Goal: Transaction & Acquisition: Purchase product/service

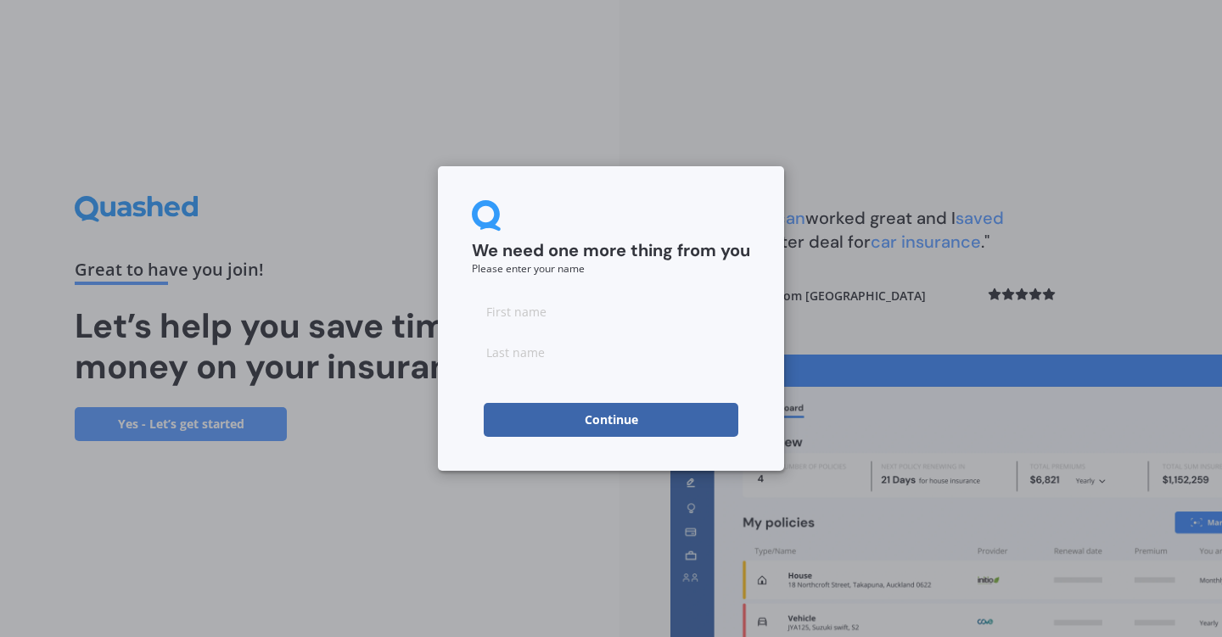
click at [663, 416] on button "Continue" at bounding box center [611, 420] width 255 height 34
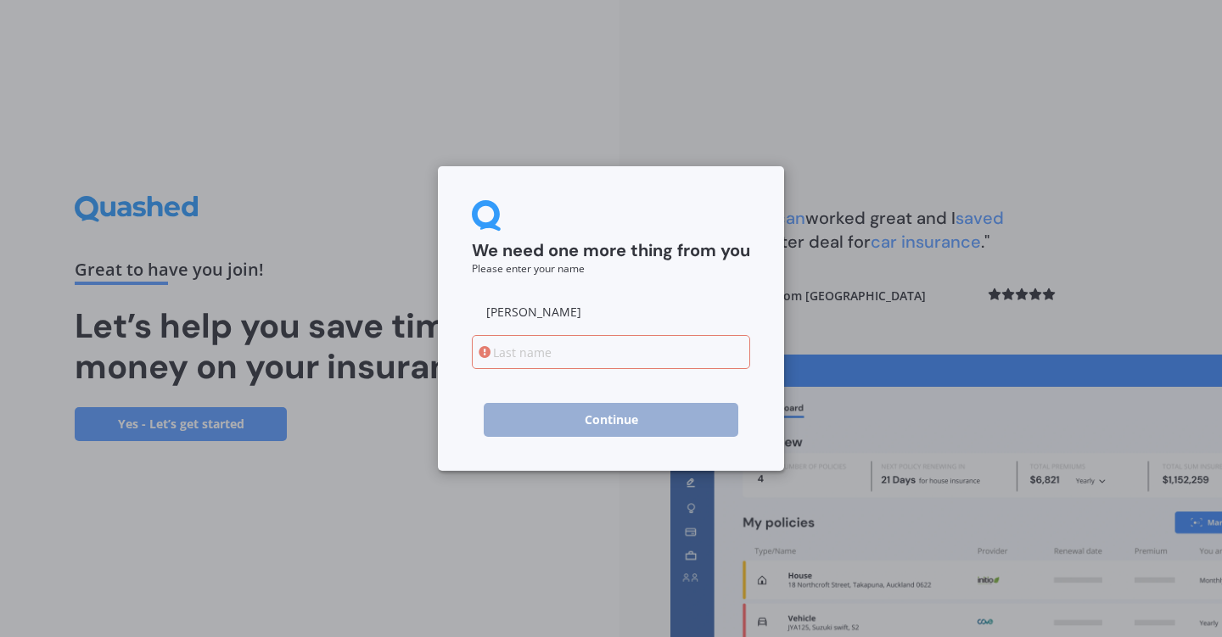
type input "[PERSON_NAME]"
click at [596, 349] on input at bounding box center [611, 352] width 278 height 34
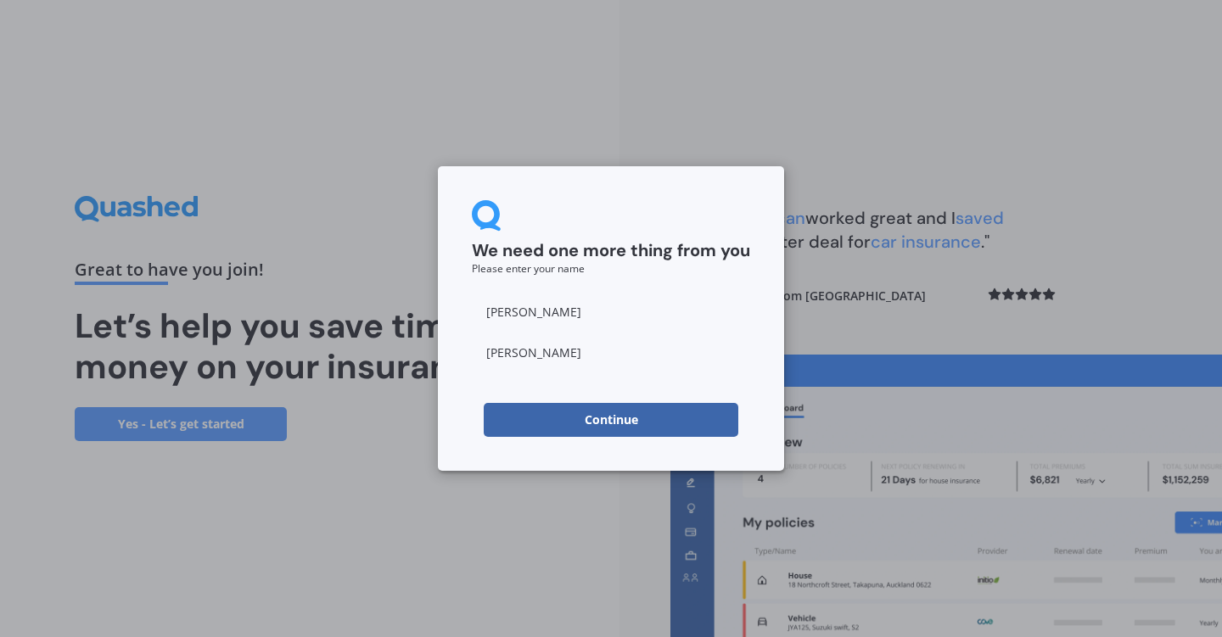
type input "[PERSON_NAME]"
click at [620, 409] on button "Continue" at bounding box center [611, 420] width 255 height 34
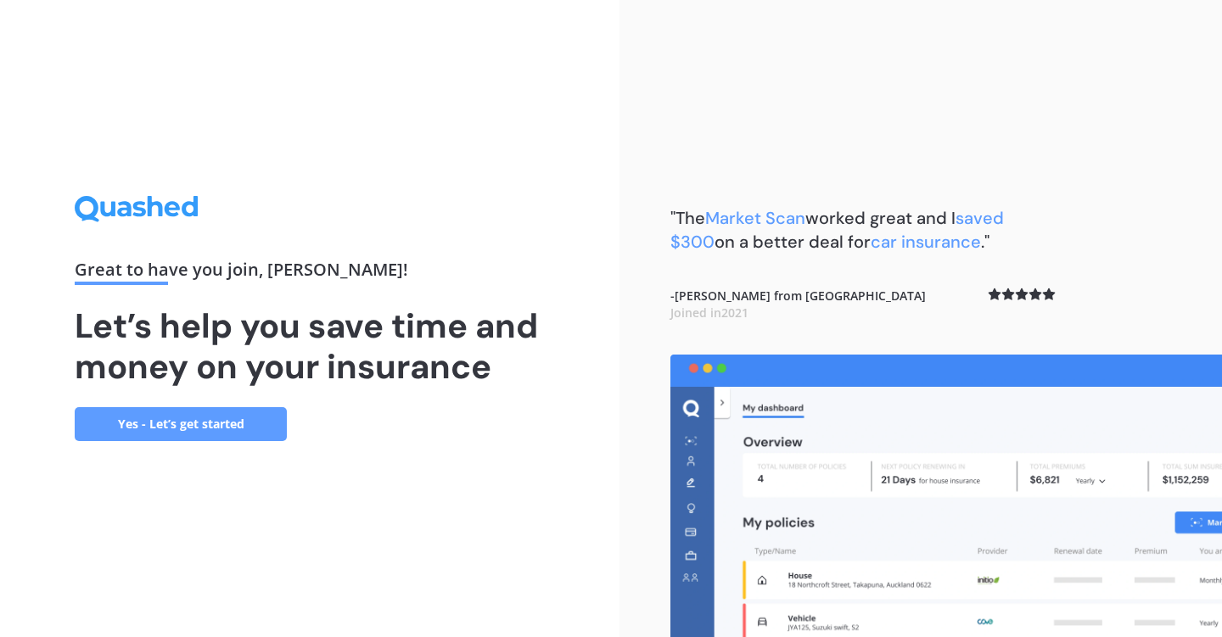
click at [230, 427] on link "Yes - Let’s get started" at bounding box center [181, 424] width 212 height 34
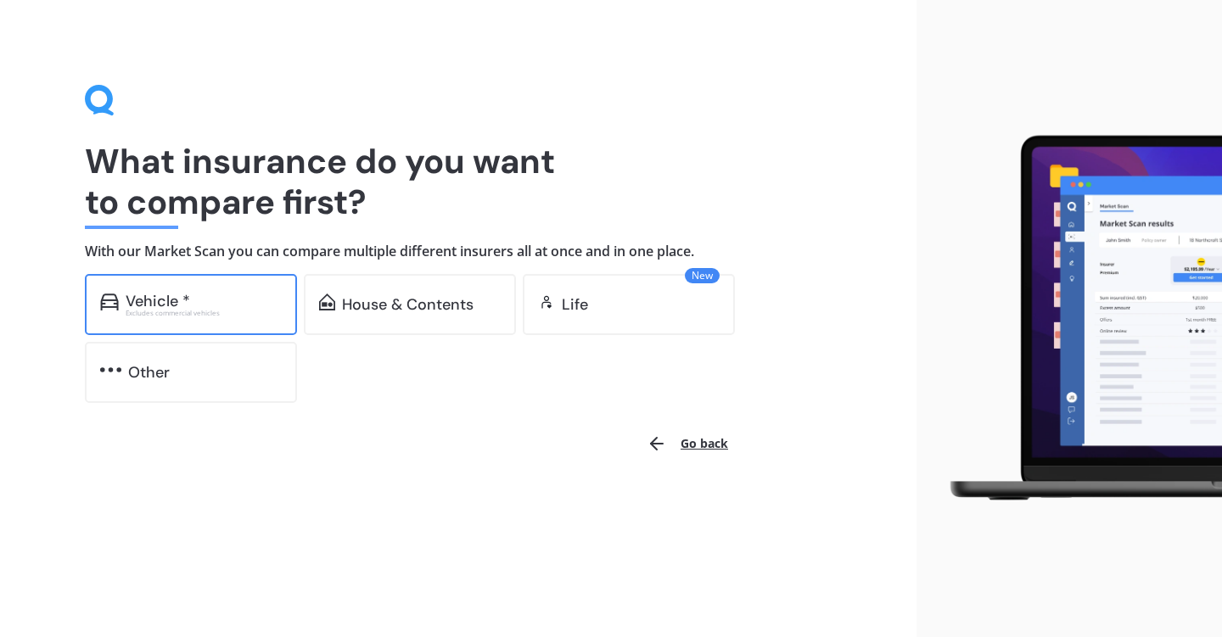
click at [205, 299] on div "Vehicle *" at bounding box center [204, 301] width 156 height 17
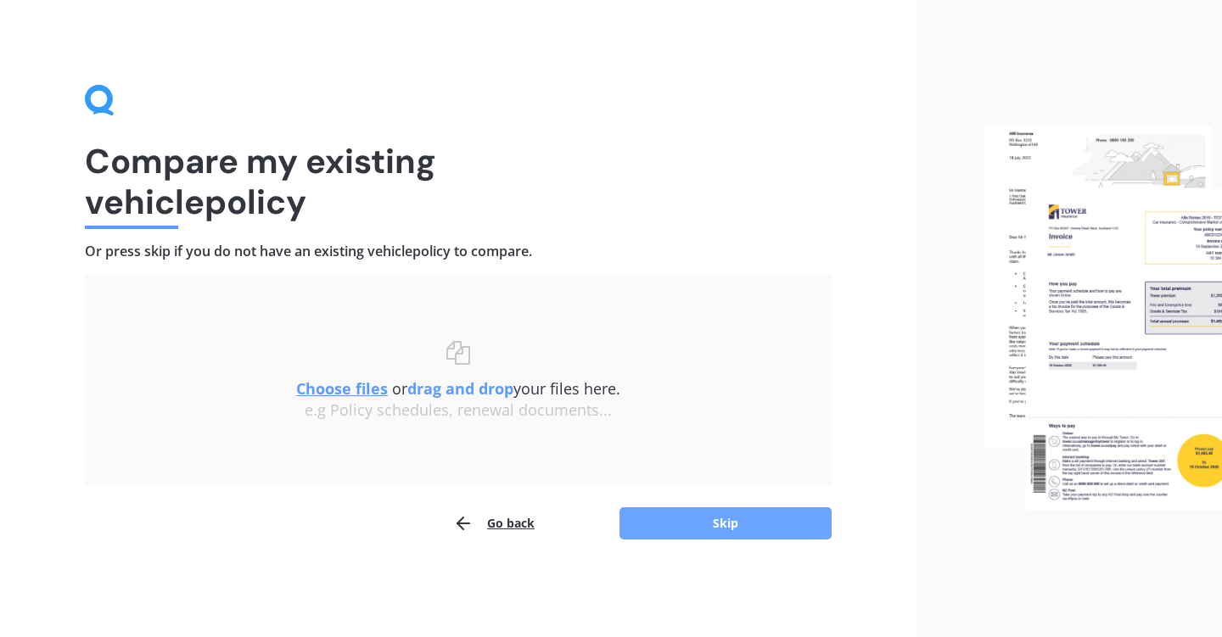
click at [723, 526] on button "Skip" at bounding box center [725, 523] width 212 height 32
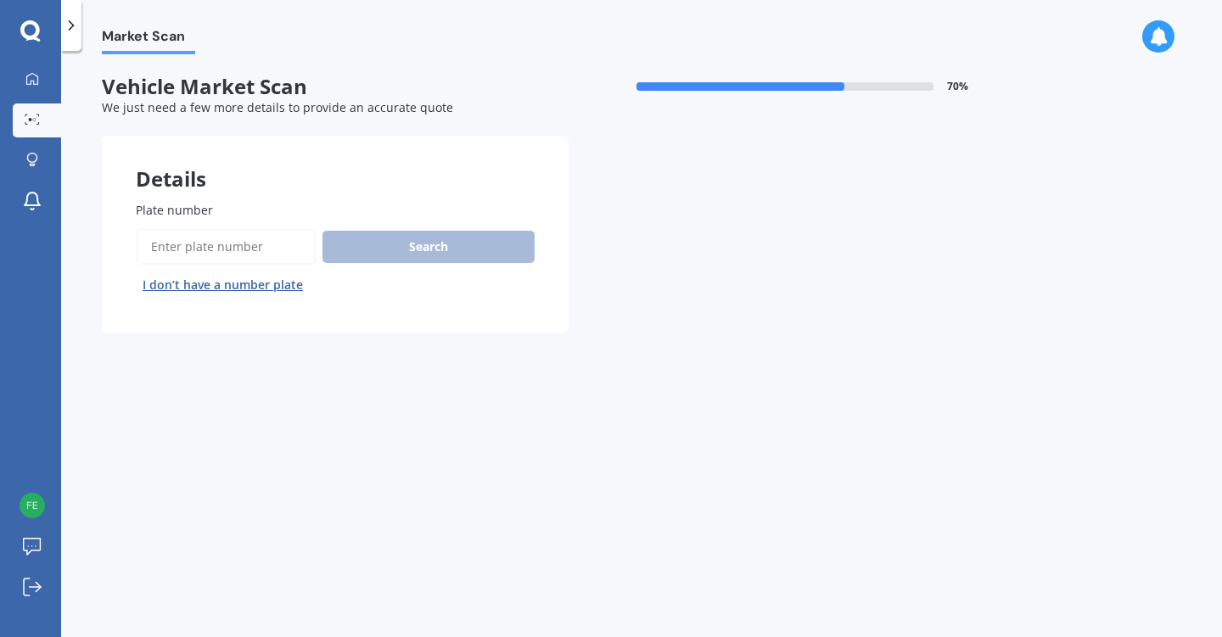
click at [230, 240] on input "Plate number" at bounding box center [226, 247] width 180 height 36
type input "FLC158"
click at [381, 240] on button "Search" at bounding box center [428, 247] width 212 height 32
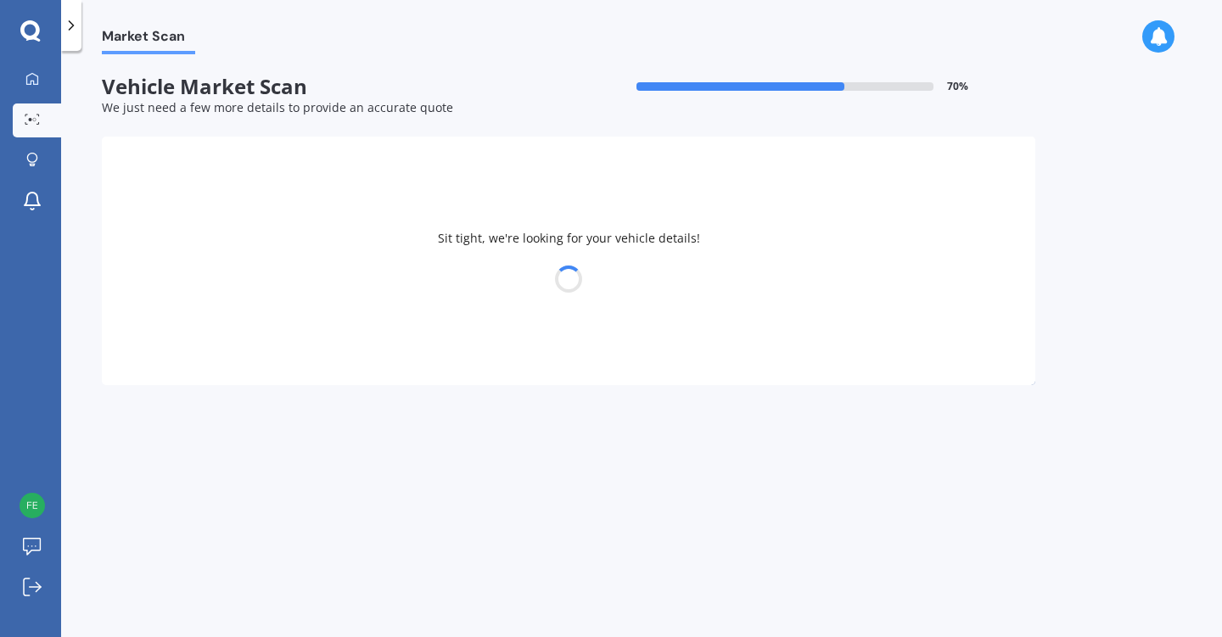
select select "KIA"
select select "SOUL"
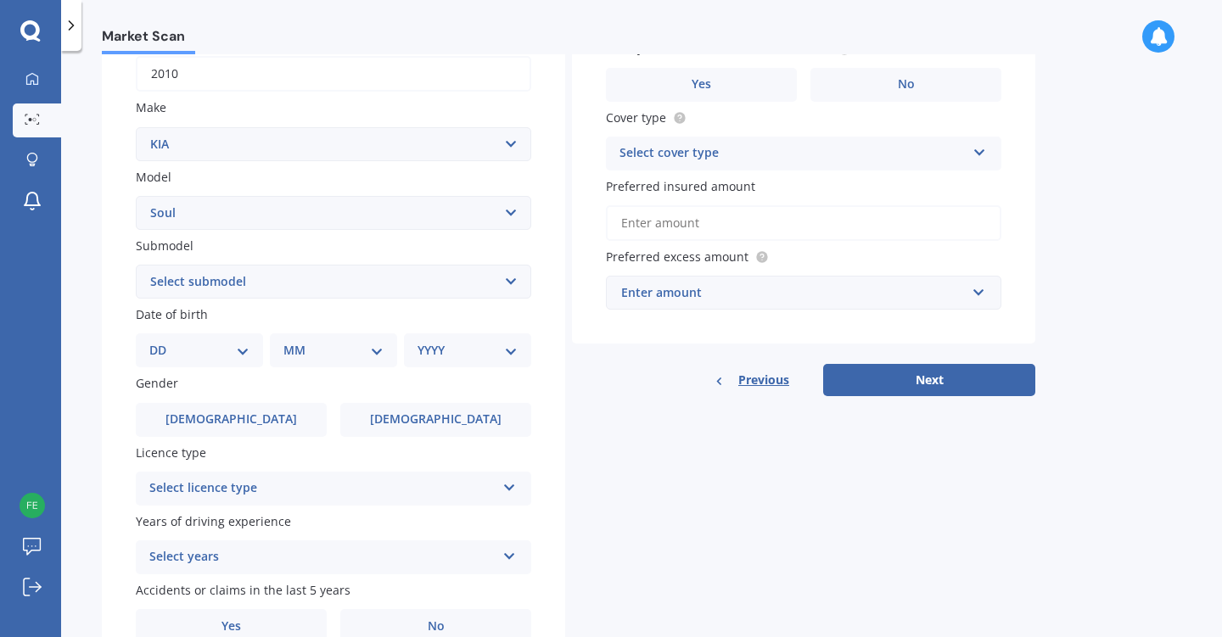
scroll to position [303, 0]
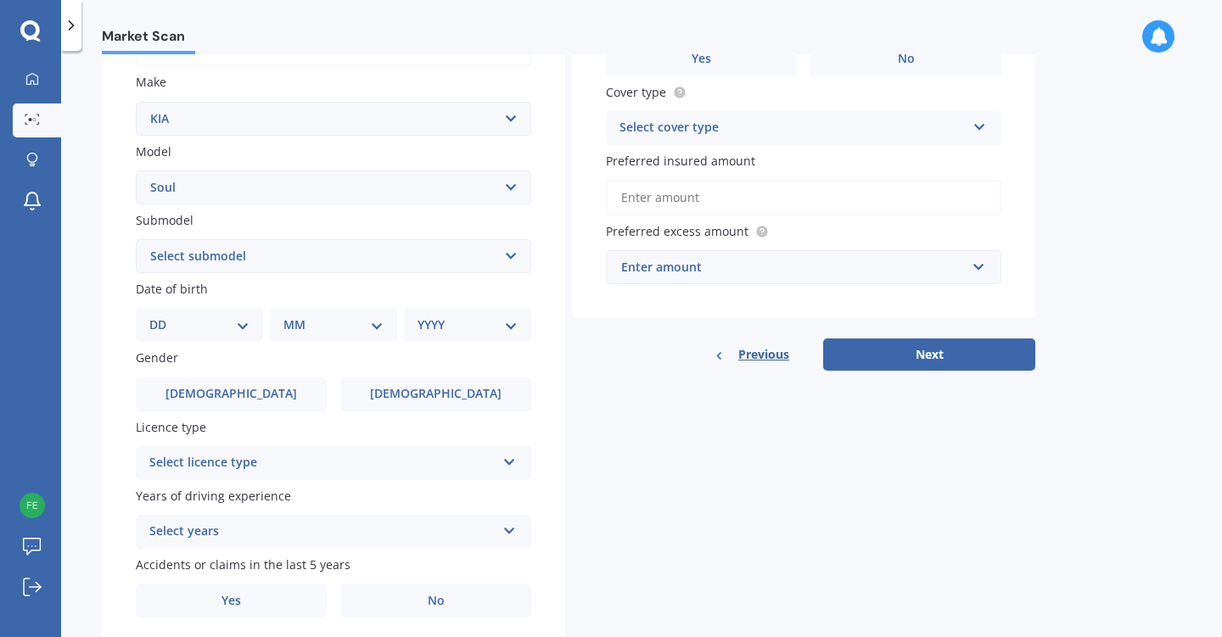
select select "04"
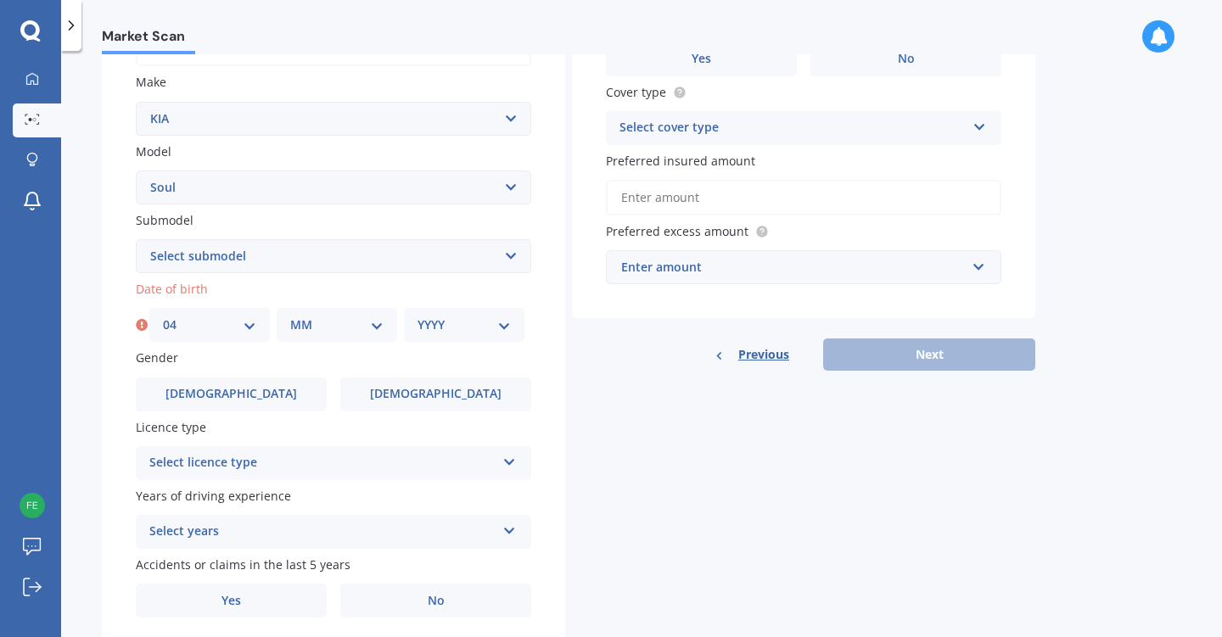
select select "03"
select select "1967"
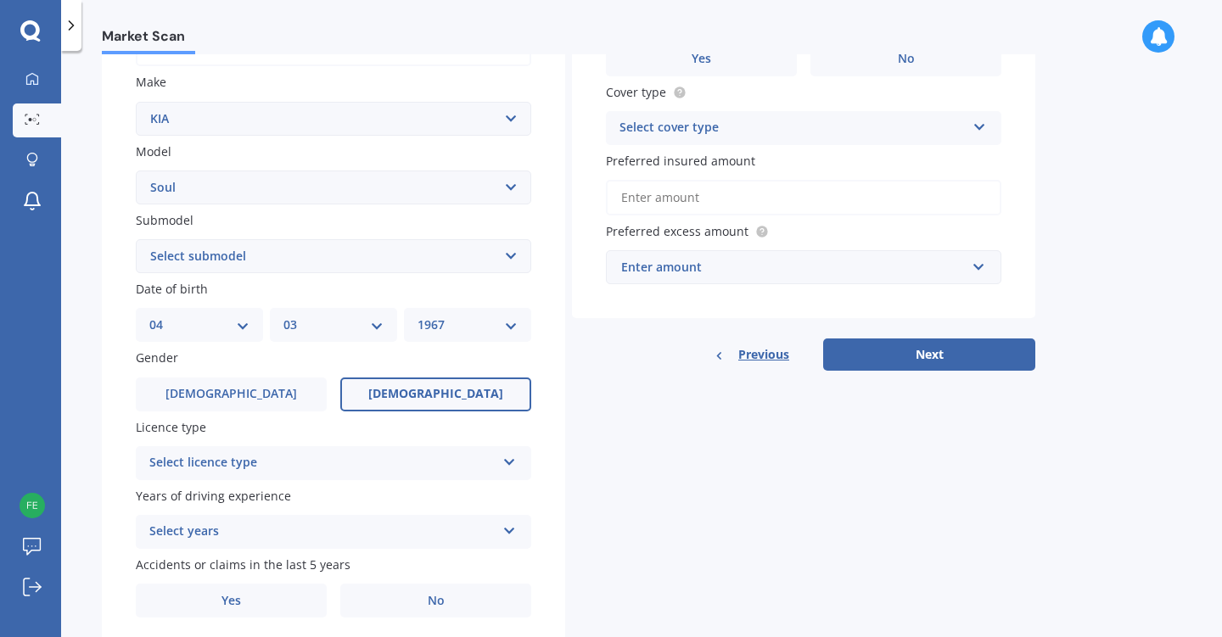
click at [448, 396] on span "[DEMOGRAPHIC_DATA]" at bounding box center [435, 394] width 135 height 14
click at [0, 0] on input "[DEMOGRAPHIC_DATA]" at bounding box center [0, 0] width 0 height 0
click at [383, 463] on div "Select licence type" at bounding box center [322, 463] width 346 height 20
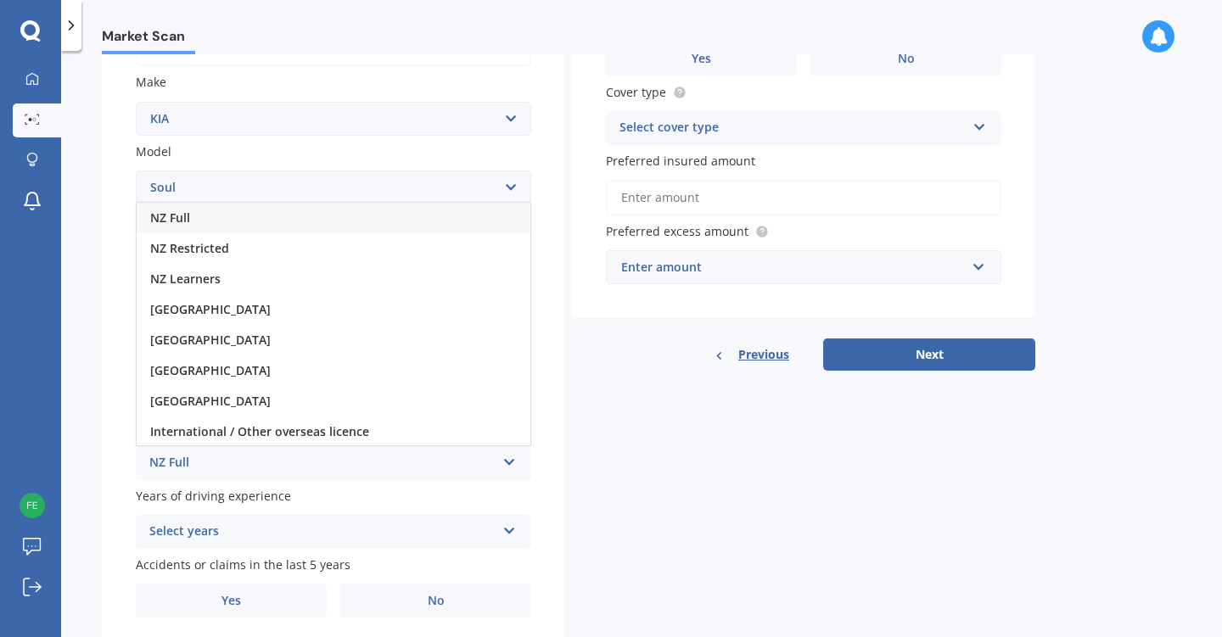
click at [284, 209] on div "NZ Full" at bounding box center [334, 218] width 394 height 31
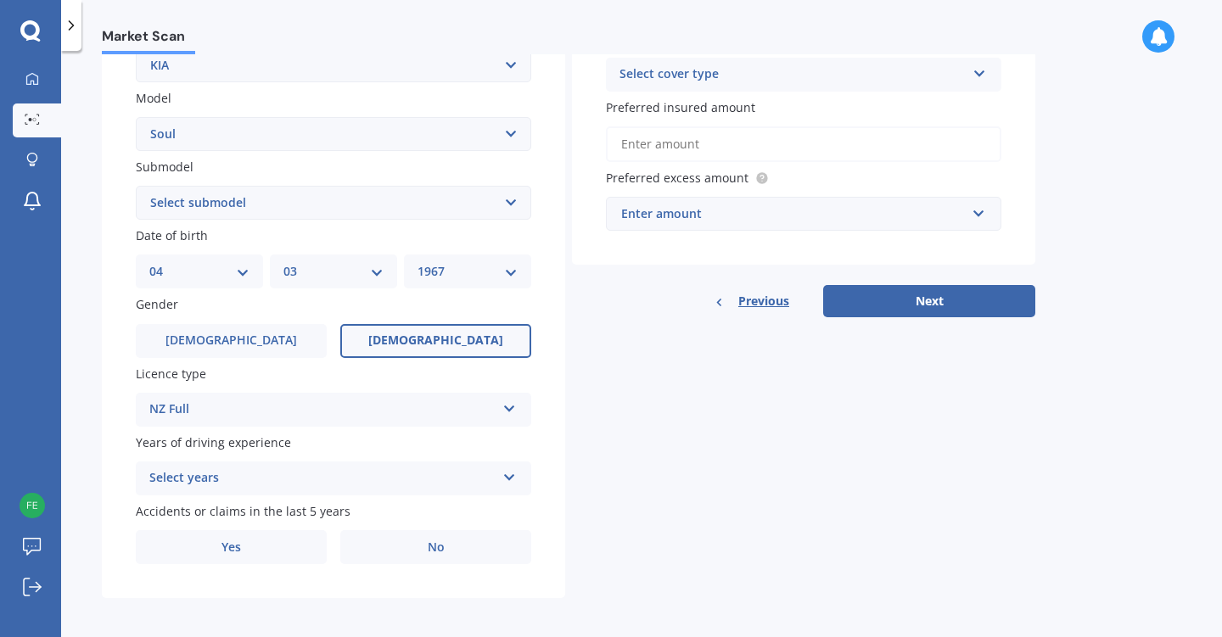
scroll to position [355, 0]
click at [300, 473] on div "Select years" at bounding box center [322, 479] width 346 height 20
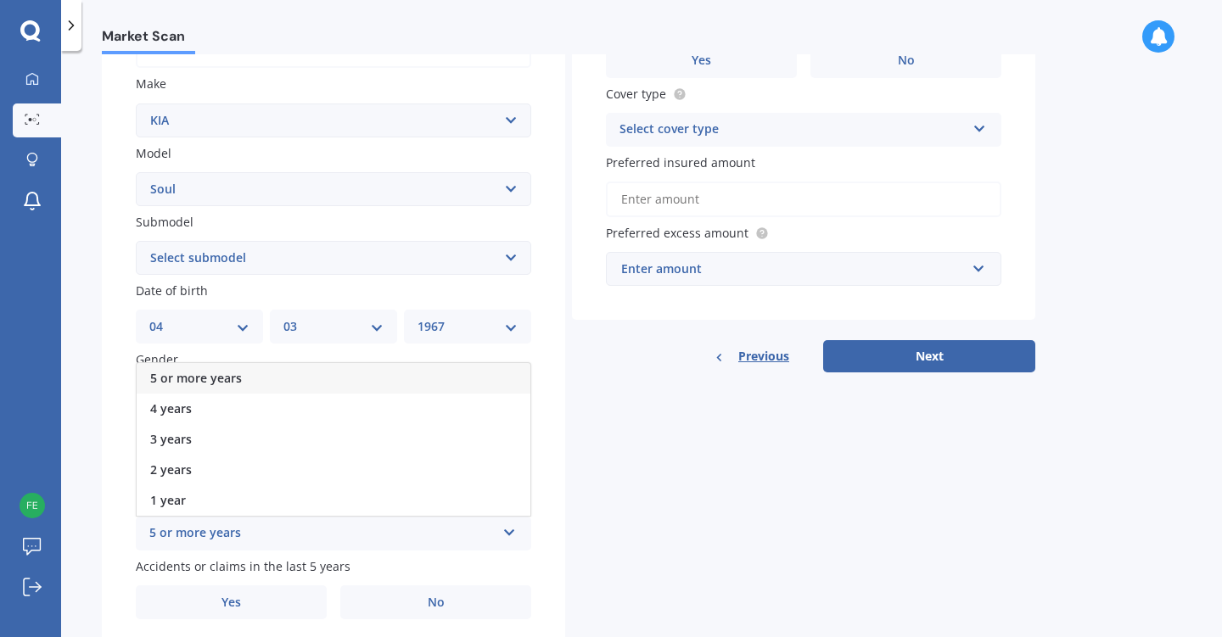
scroll to position [239, 0]
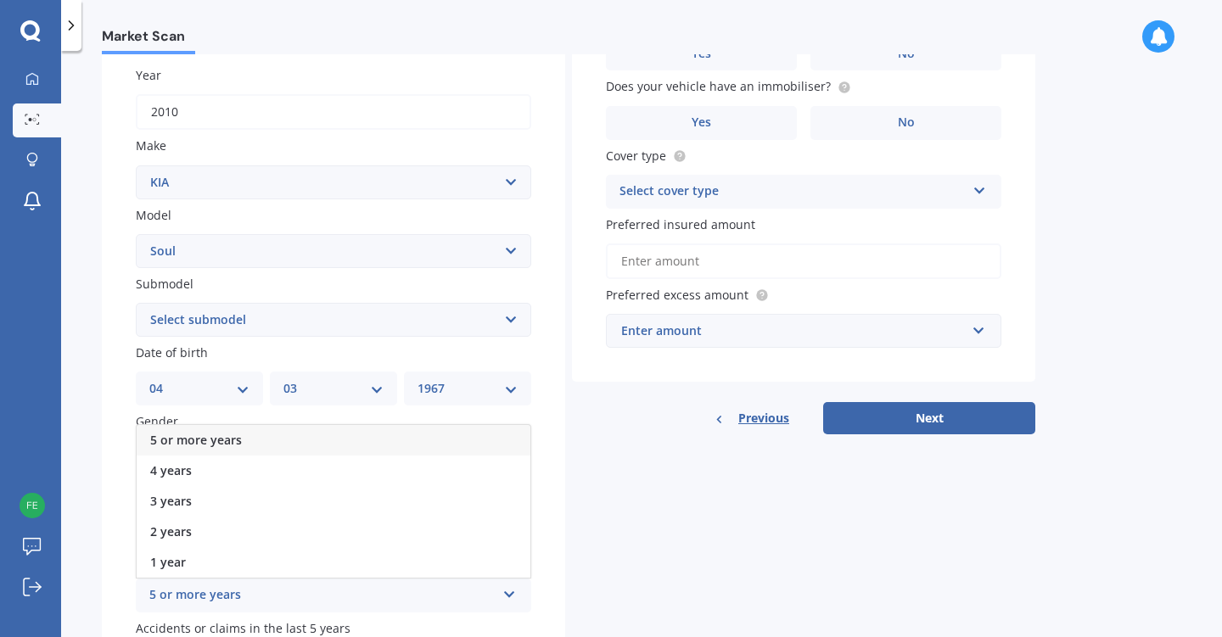
click at [266, 434] on div "5 or more years" at bounding box center [334, 440] width 394 height 31
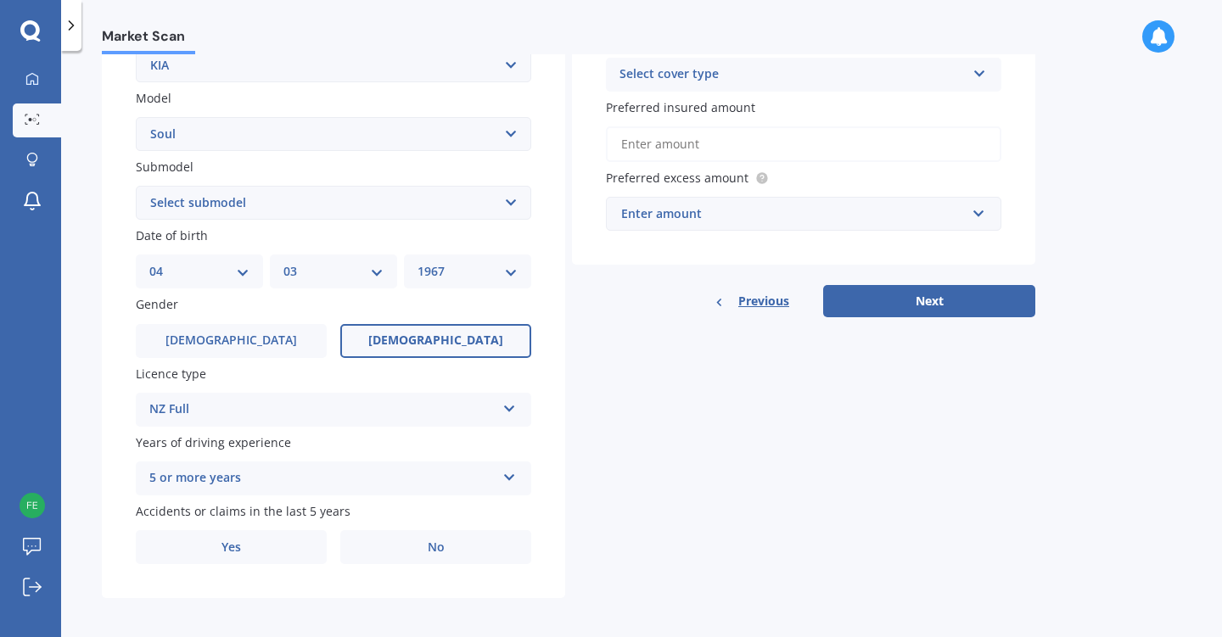
scroll to position [355, 0]
click at [448, 551] on label "No" at bounding box center [435, 548] width 191 height 34
click at [0, 0] on input "No" at bounding box center [0, 0] width 0 height 0
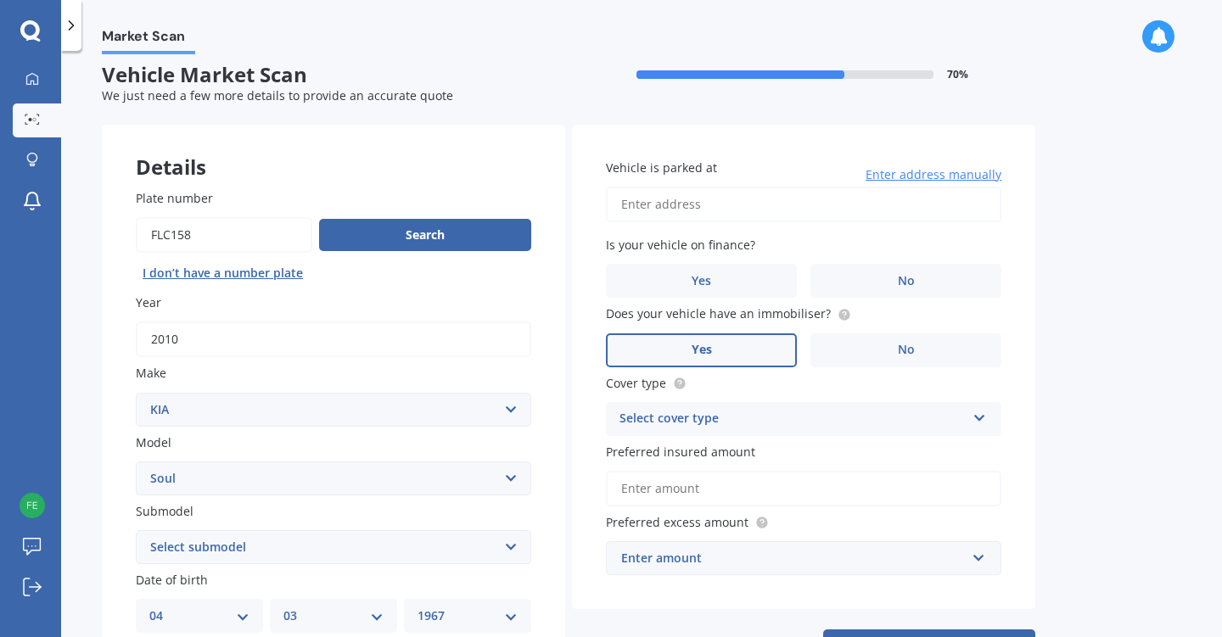
scroll to position [0, 0]
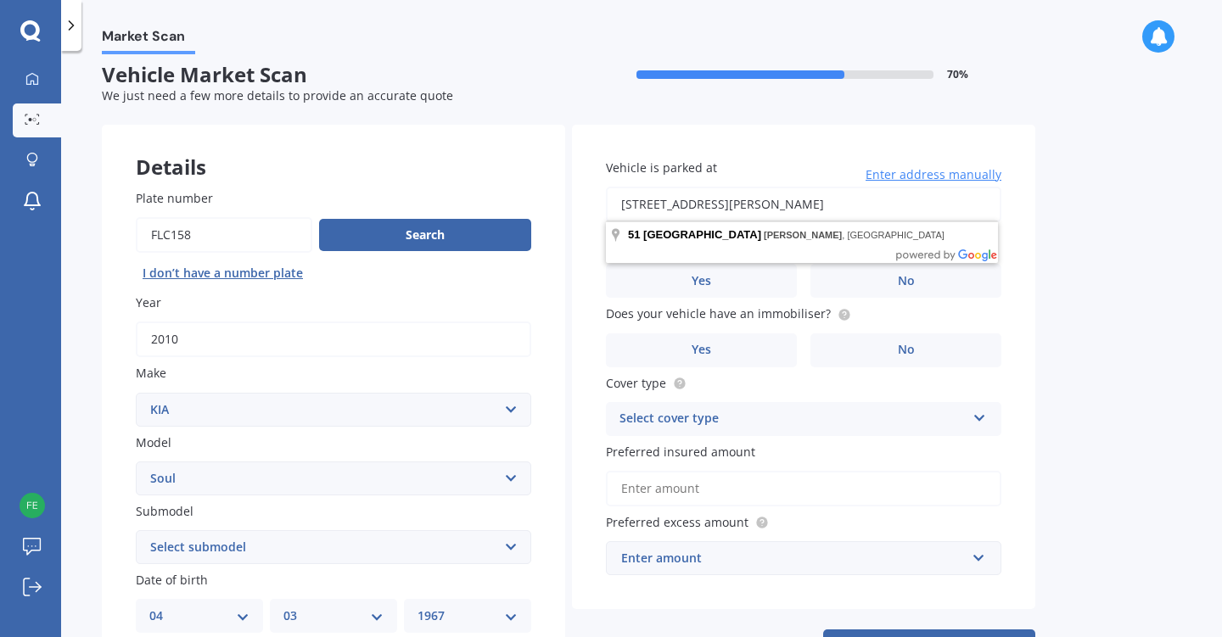
click at [929, 636] on button "Next" at bounding box center [929, 646] width 212 height 32
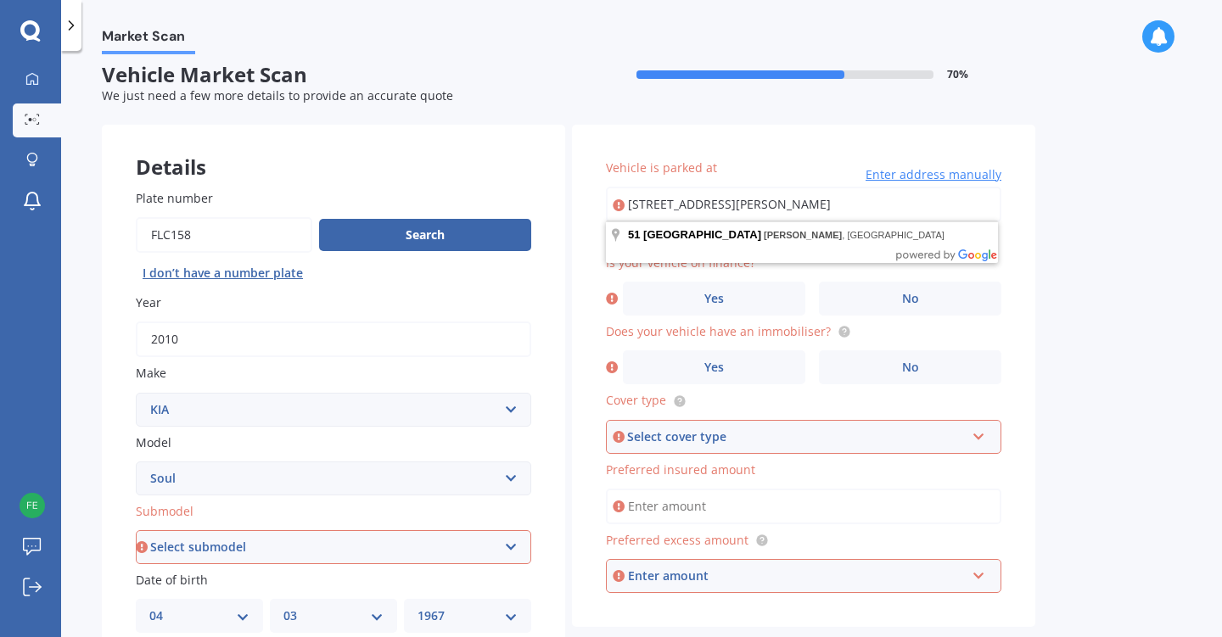
click at [762, 217] on input "[STREET_ADDRESS][PERSON_NAME]" at bounding box center [803, 205] width 395 height 36
type input "[STREET_ADDRESS][PERSON_NAME]"
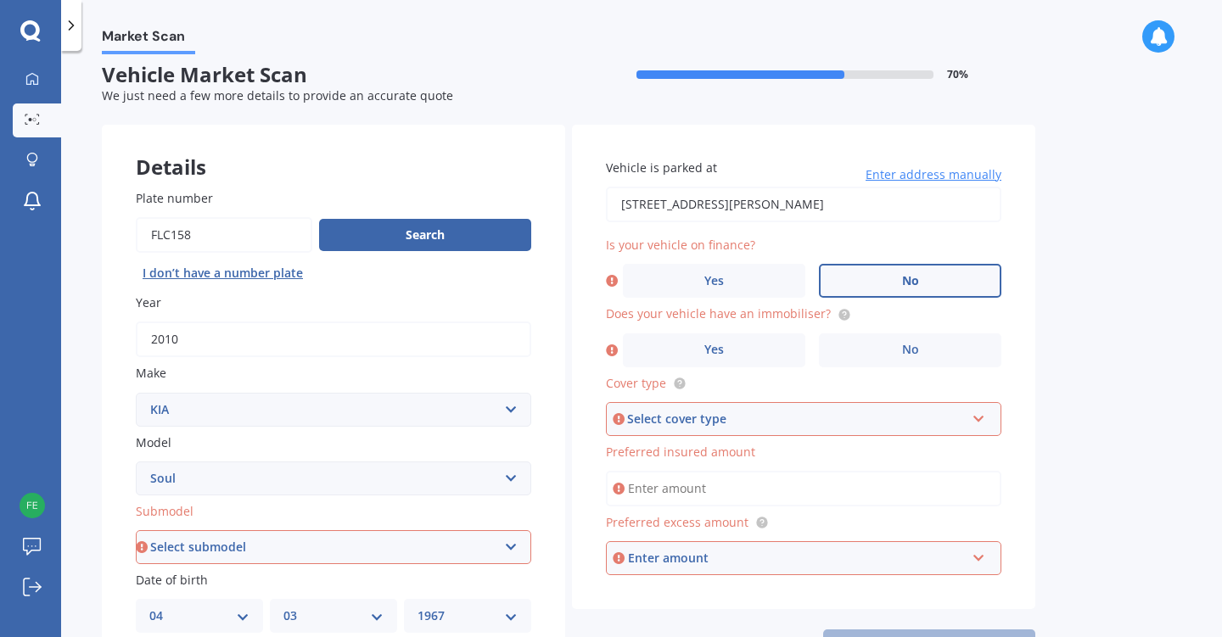
click at [911, 279] on span "No" at bounding box center [910, 281] width 17 height 14
click at [0, 0] on input "No" at bounding box center [0, 0] width 0 height 0
click at [903, 343] on span "No" at bounding box center [910, 350] width 17 height 14
click at [0, 0] on input "No" at bounding box center [0, 0] width 0 height 0
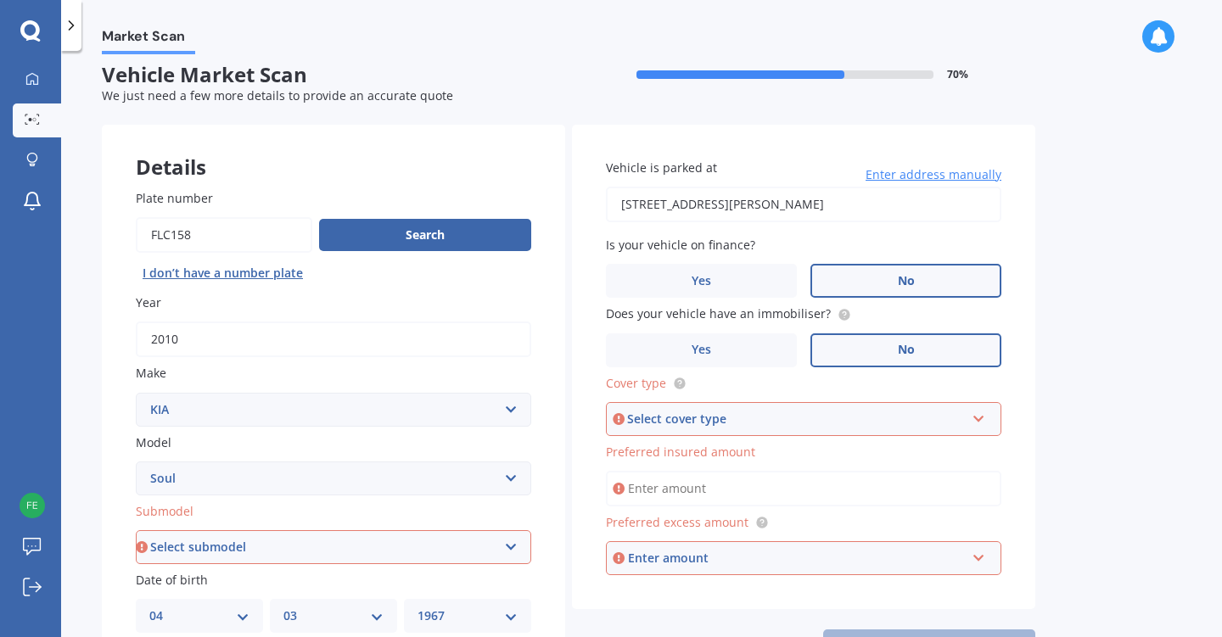
click at [824, 417] on div "Select cover type" at bounding box center [796, 419] width 338 height 19
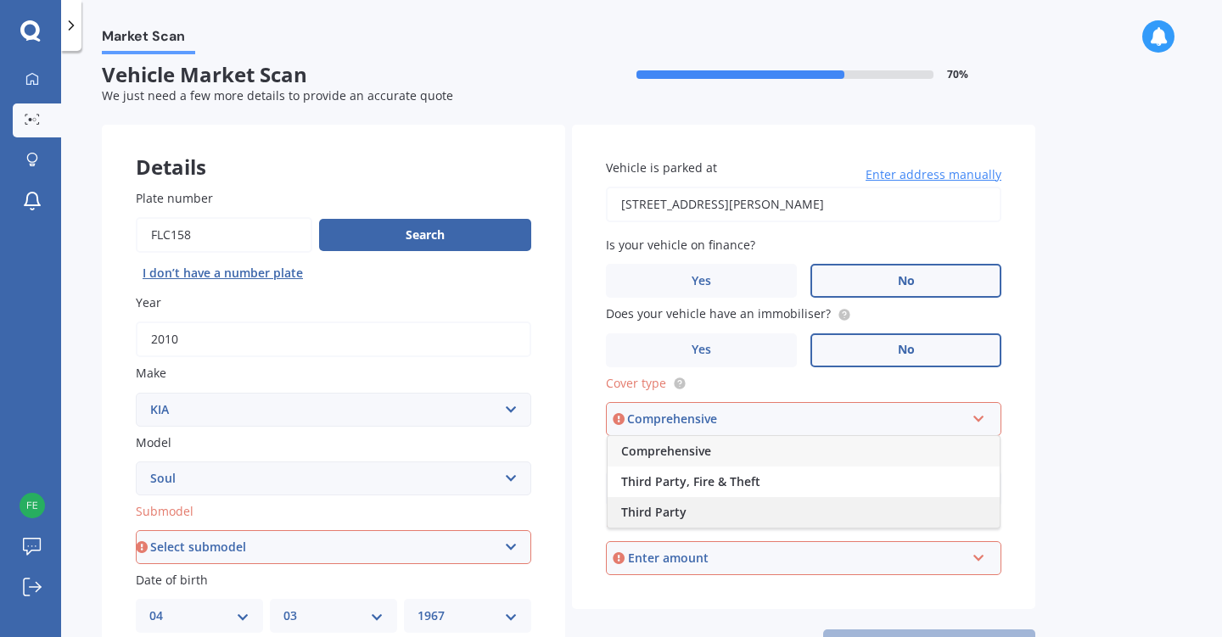
click at [767, 499] on div "Third Party" at bounding box center [803, 512] width 392 height 31
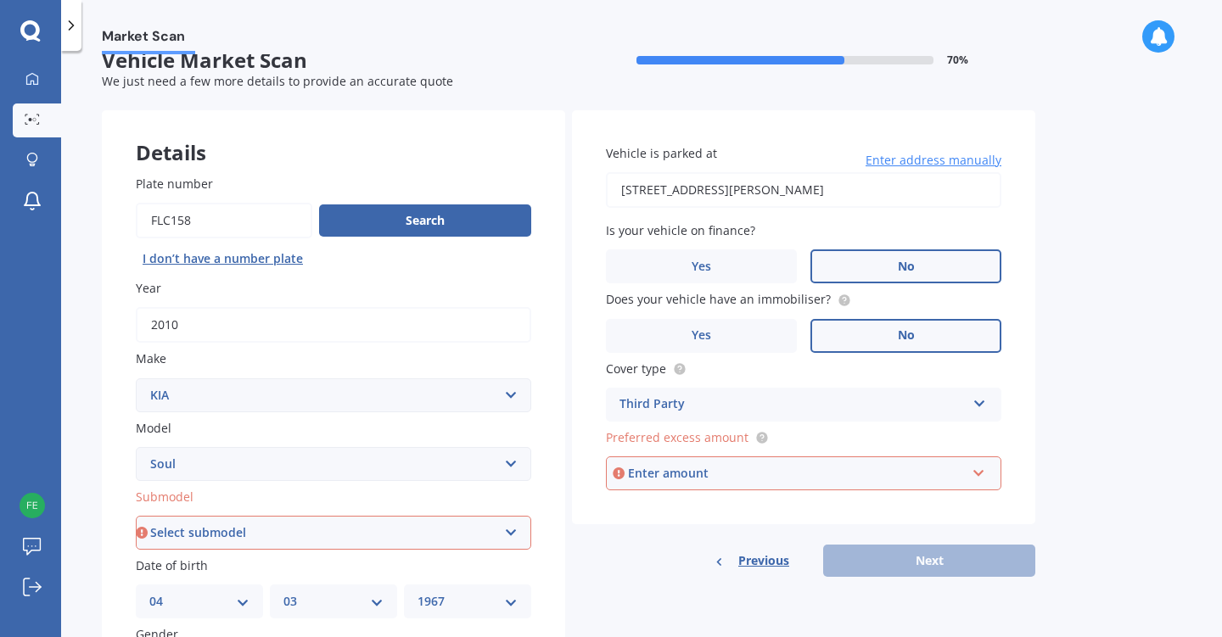
scroll to position [31, 0]
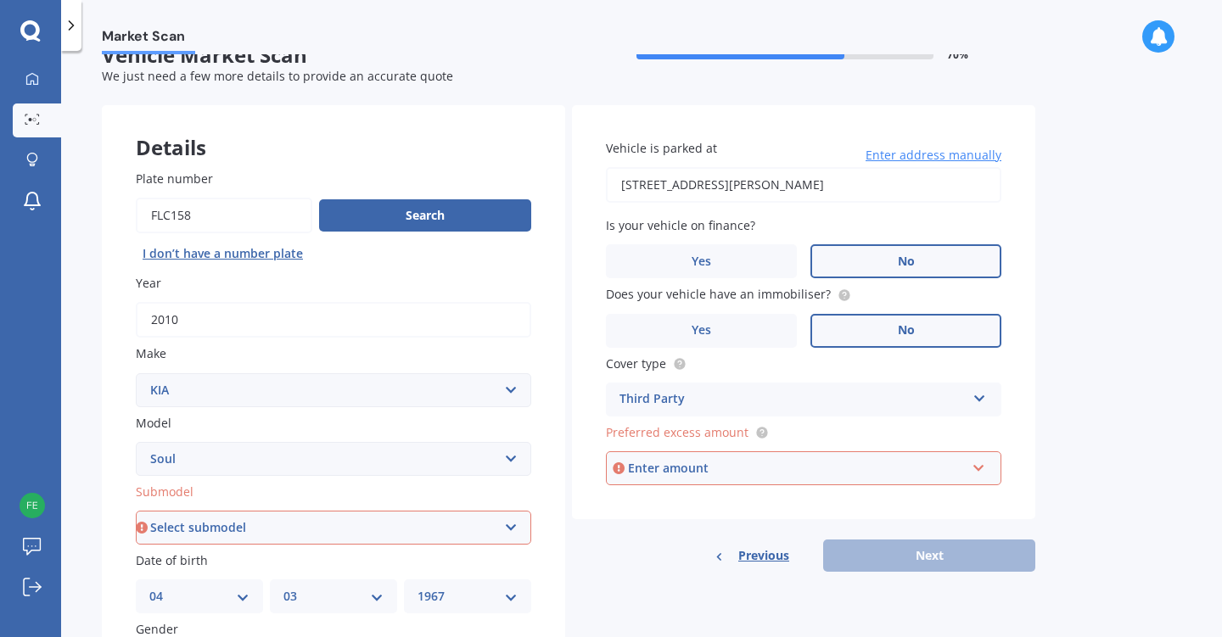
click at [769, 467] on div "Enter amount" at bounding box center [797, 468] width 338 height 19
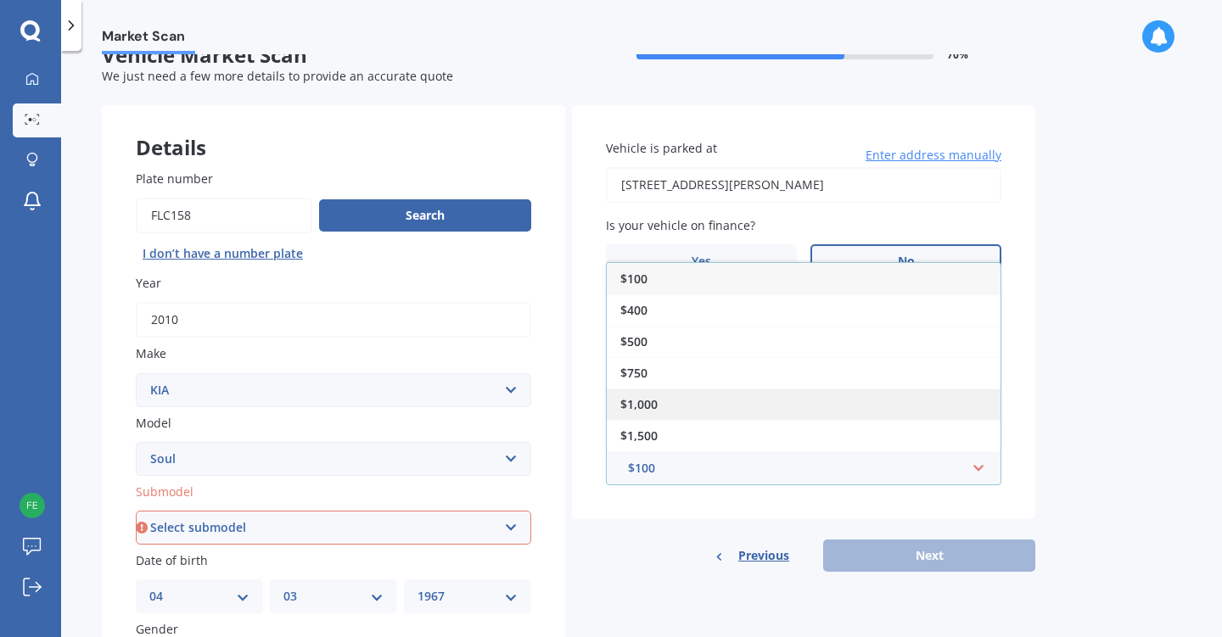
click at [731, 398] on div "$1,000" at bounding box center [804, 404] width 394 height 31
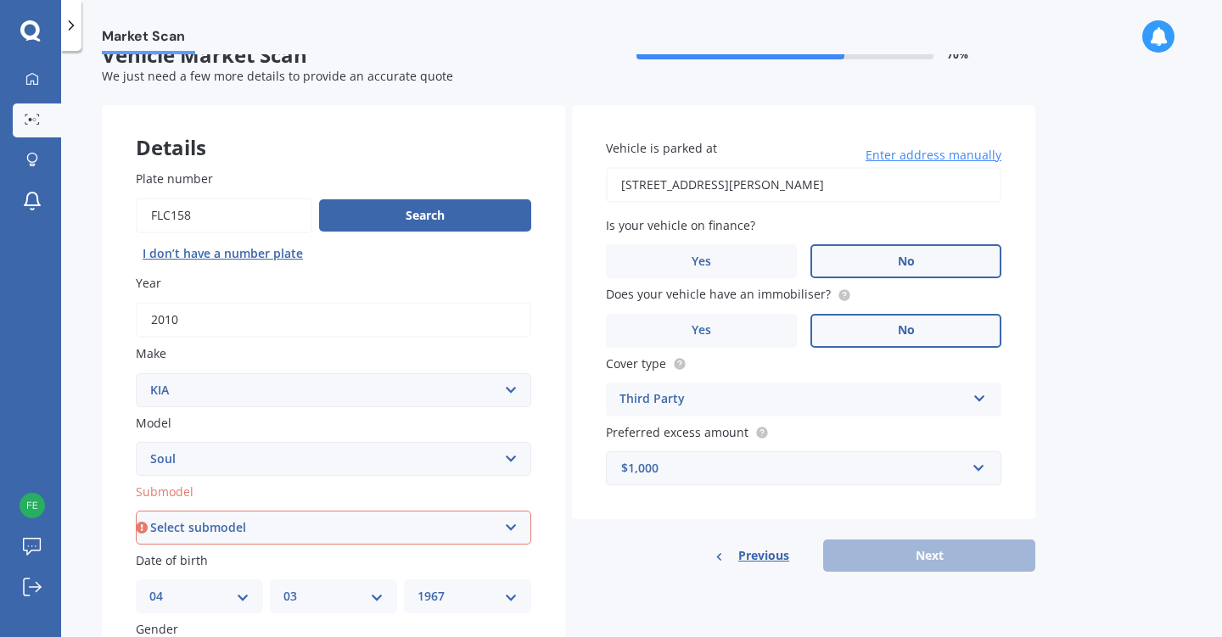
click at [938, 471] on div "$1,000" at bounding box center [793, 468] width 344 height 19
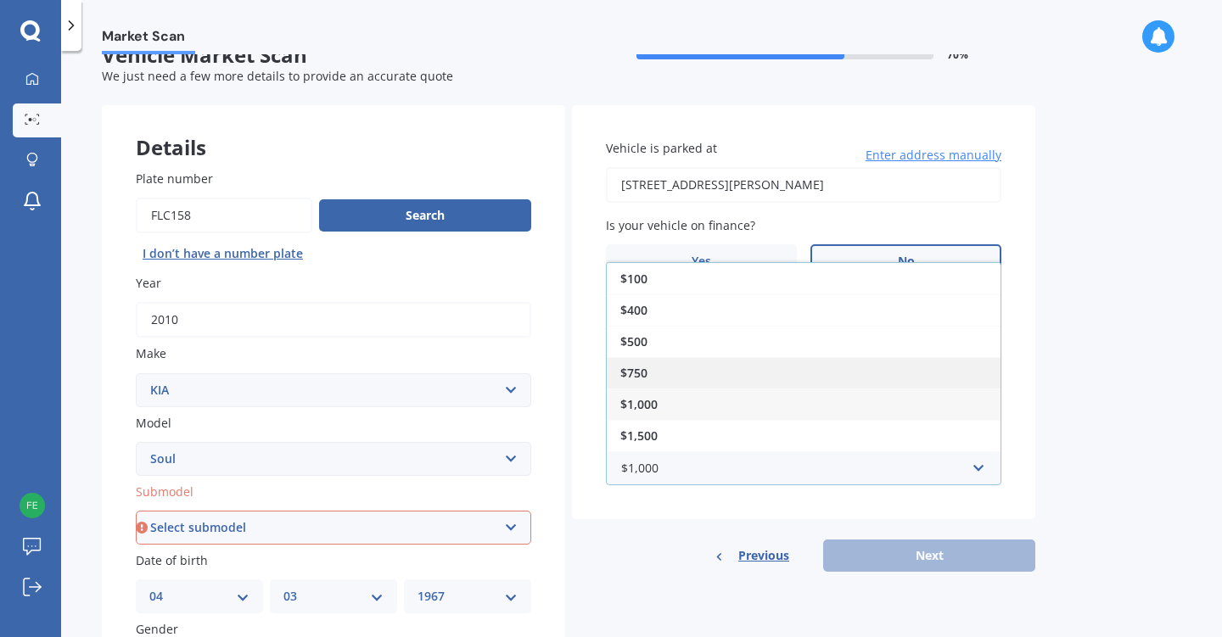
click at [812, 377] on div "$750" at bounding box center [804, 372] width 394 height 31
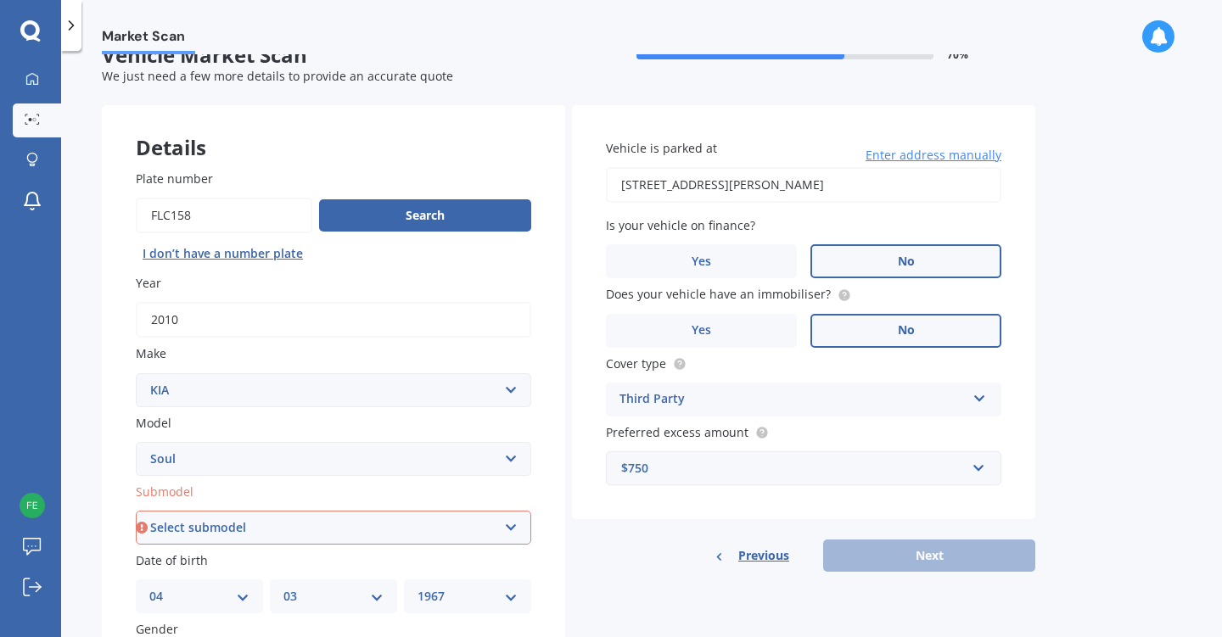
click at [863, 473] on div "$750" at bounding box center [793, 468] width 344 height 19
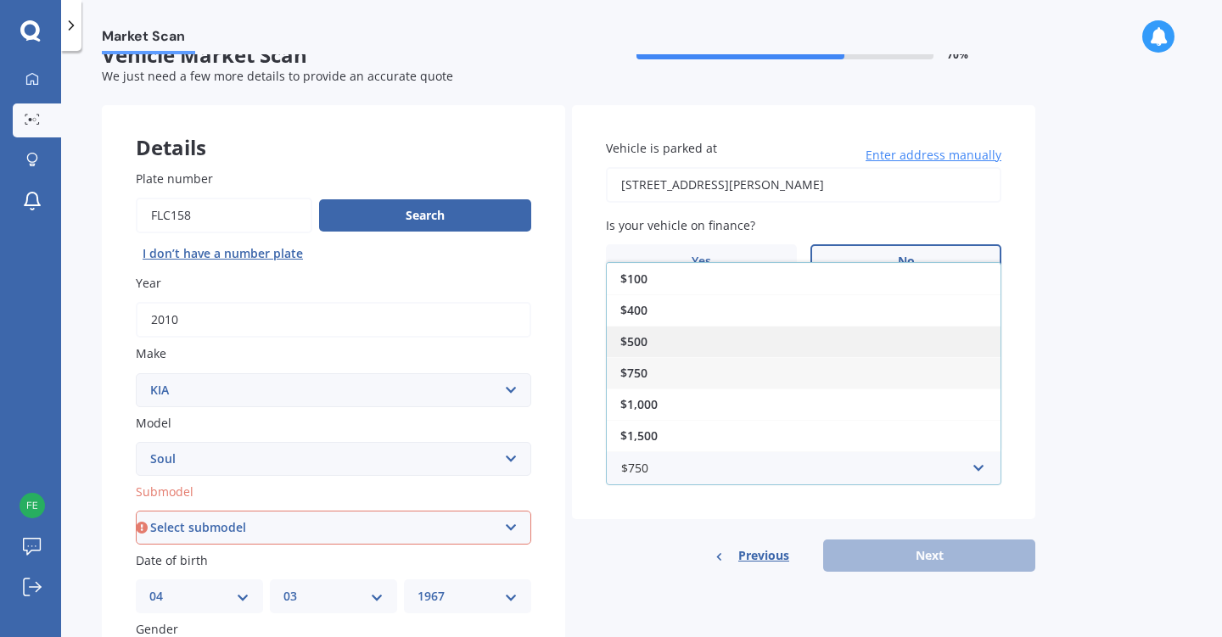
click at [745, 333] on div "$500" at bounding box center [804, 341] width 394 height 31
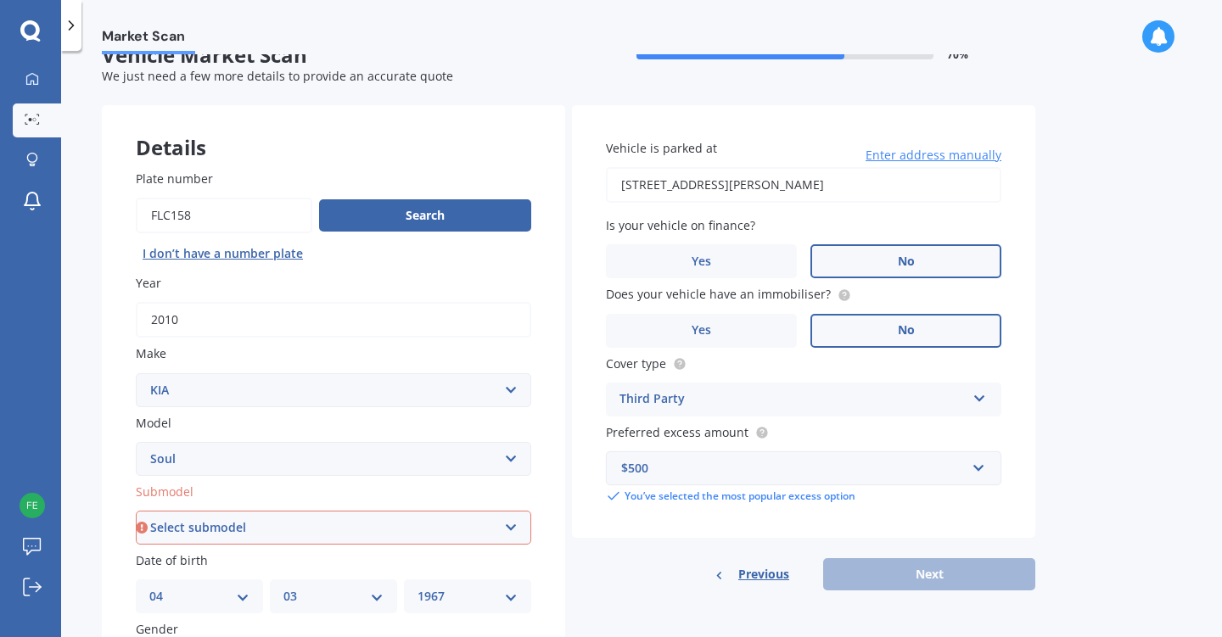
click at [786, 466] on div "$500" at bounding box center [793, 468] width 344 height 19
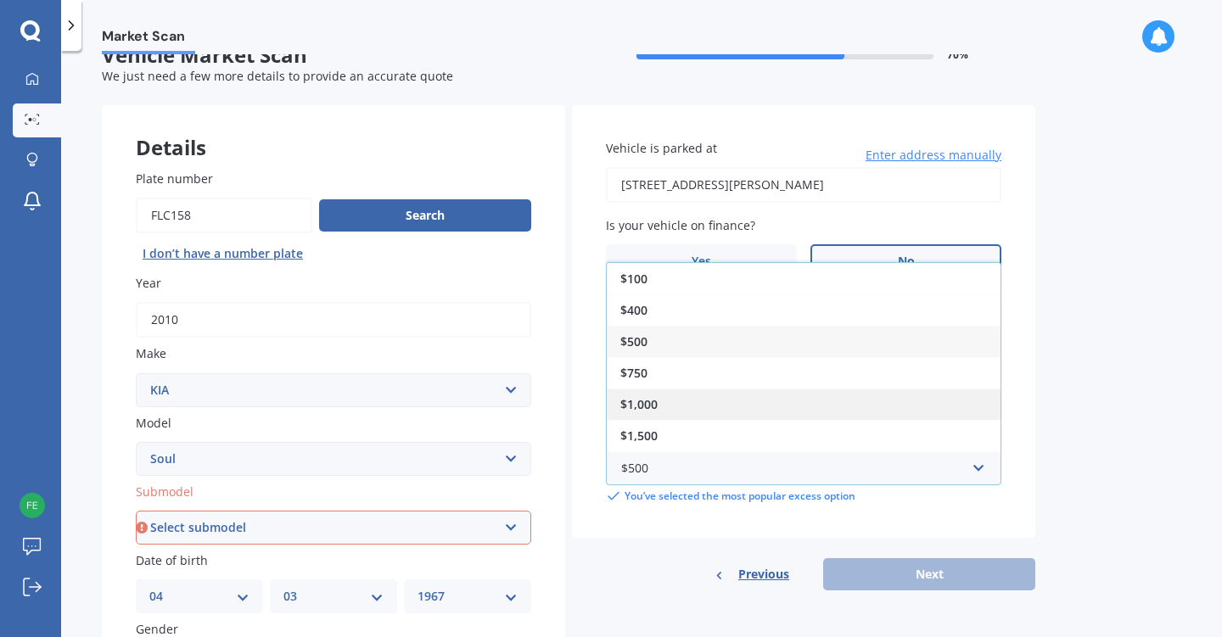
click at [734, 409] on div "$1,000" at bounding box center [804, 404] width 394 height 31
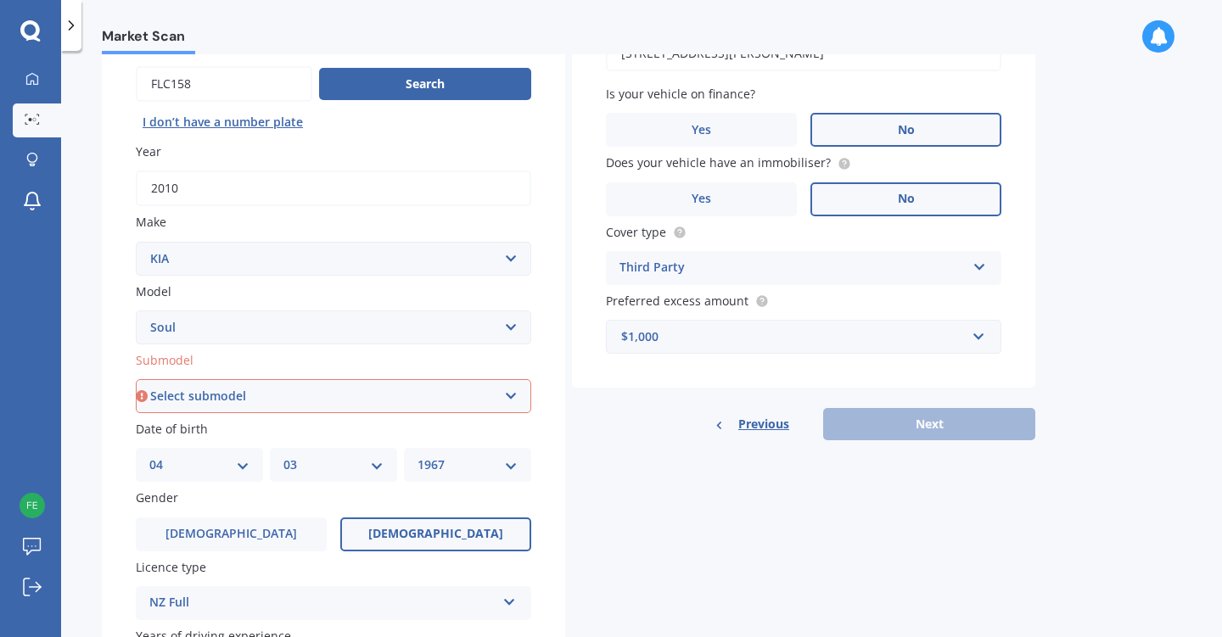
scroll to position [176, 0]
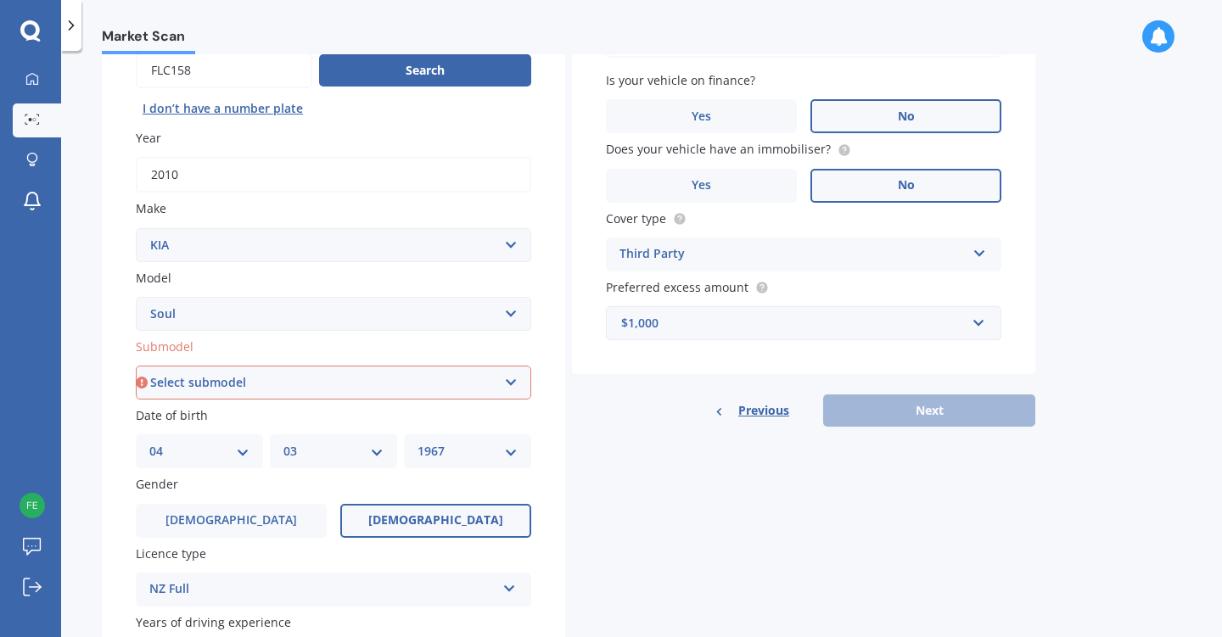
click at [792, 319] on div "$1,000" at bounding box center [793, 323] width 344 height 19
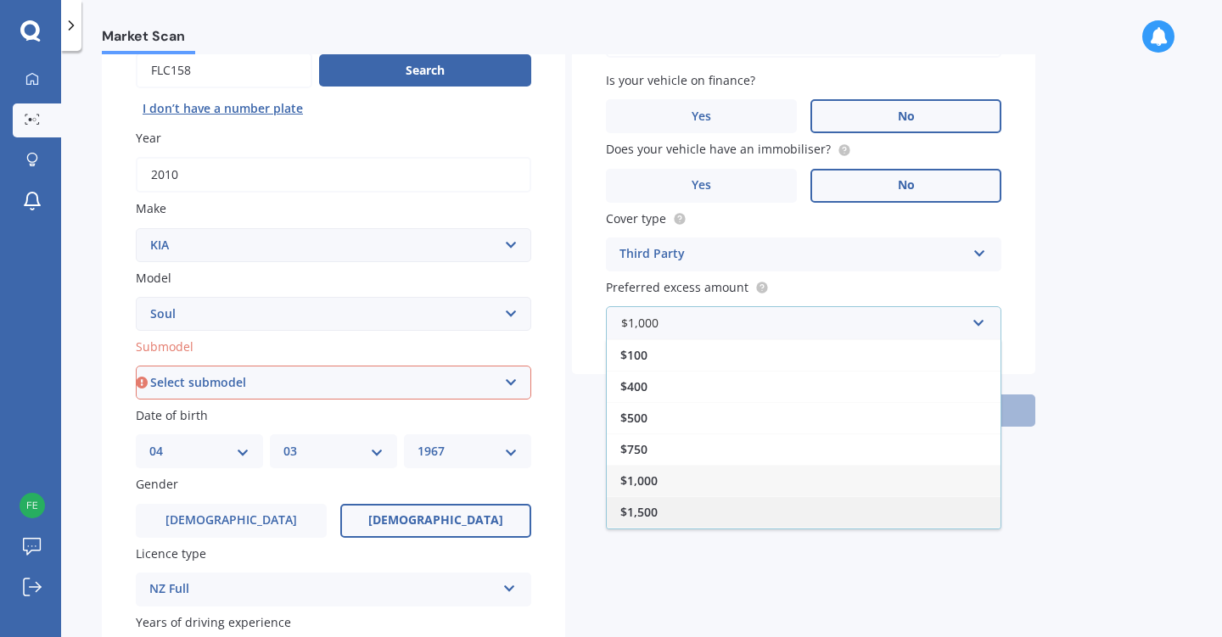
click at [693, 505] on div "$1,500" at bounding box center [804, 511] width 394 height 31
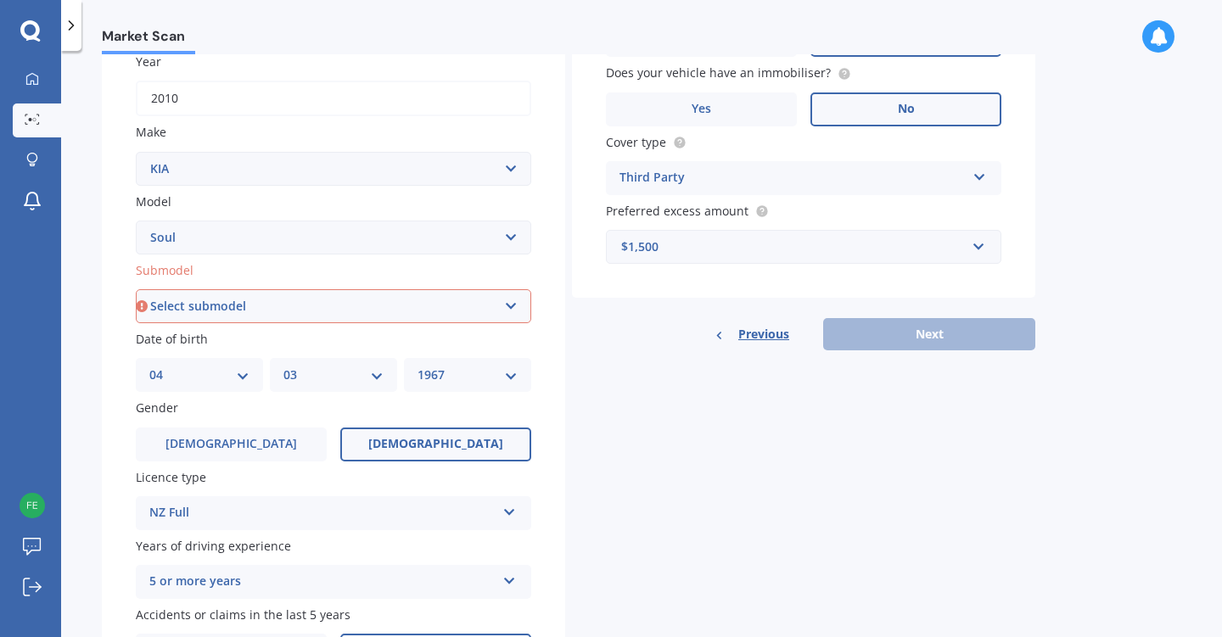
scroll to position [348, 0]
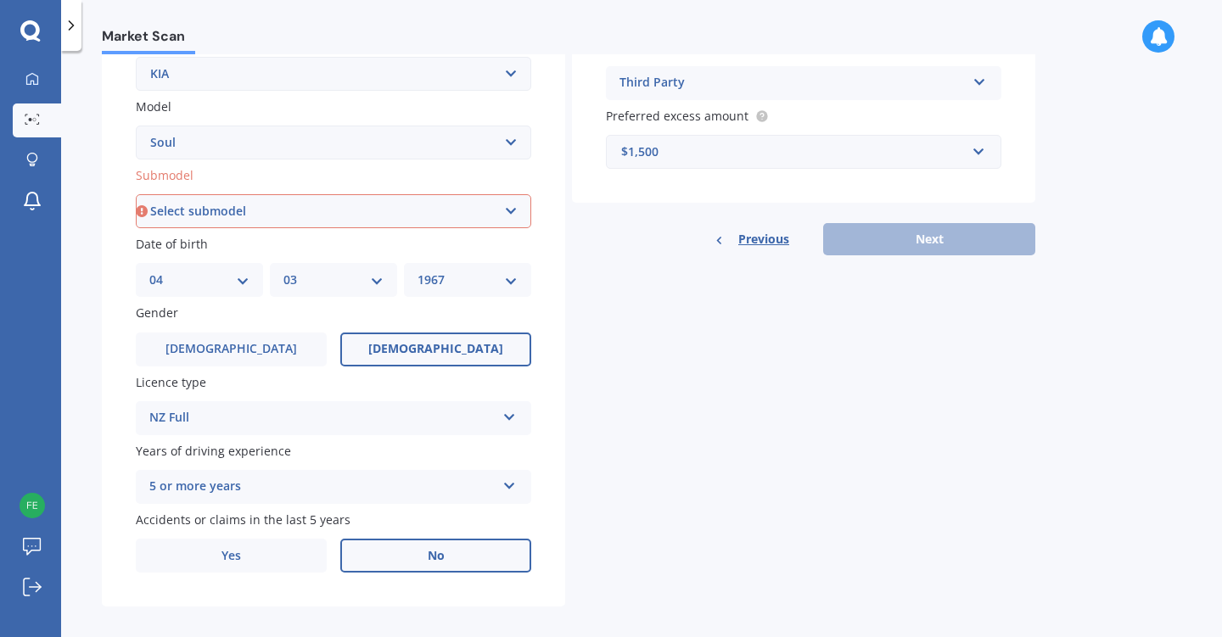
click at [926, 246] on div "Previous Next" at bounding box center [803, 239] width 463 height 32
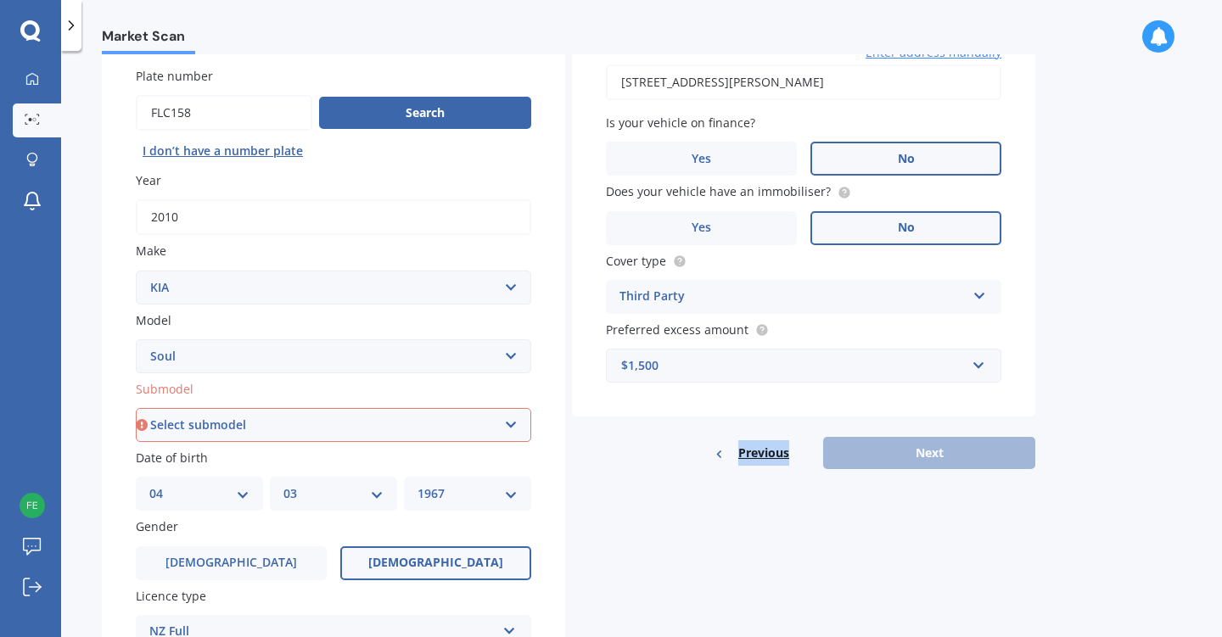
scroll to position [113, 0]
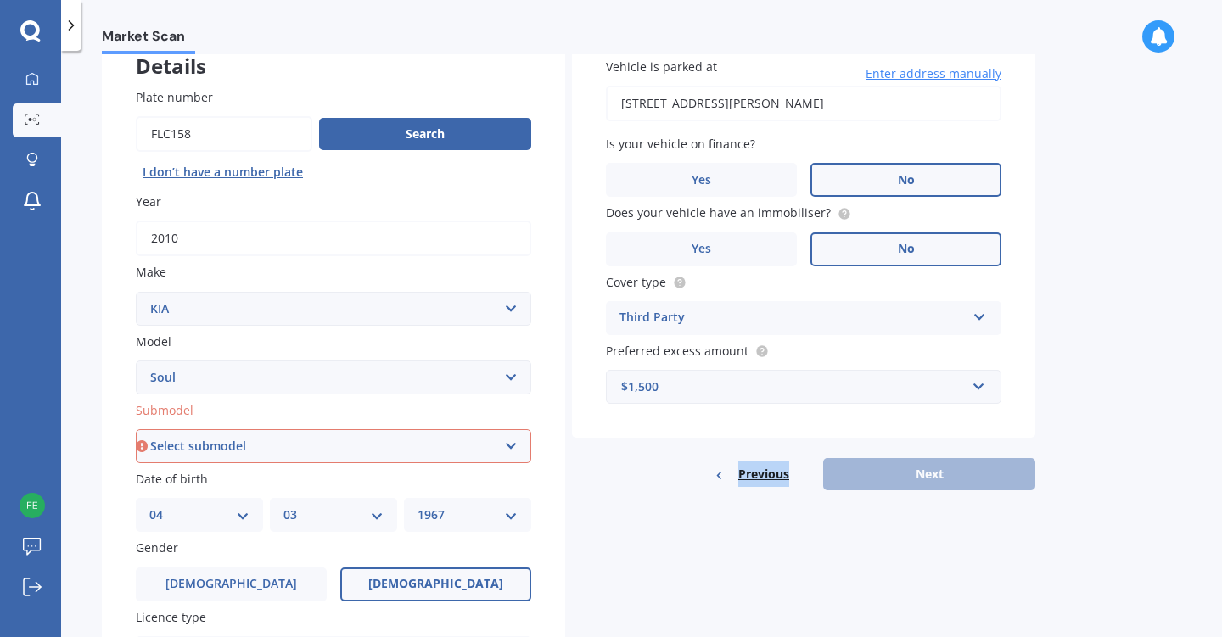
select select "1.6 PETROL"
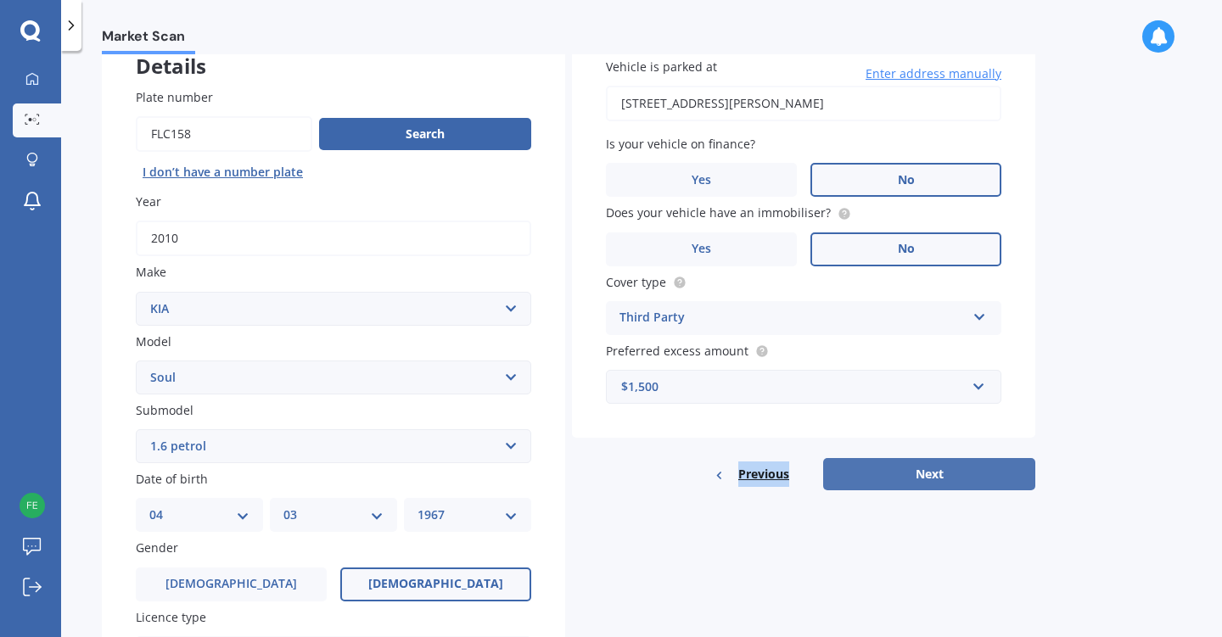
click at [958, 468] on button "Next" at bounding box center [929, 474] width 212 height 32
select select "04"
select select "03"
select select "1967"
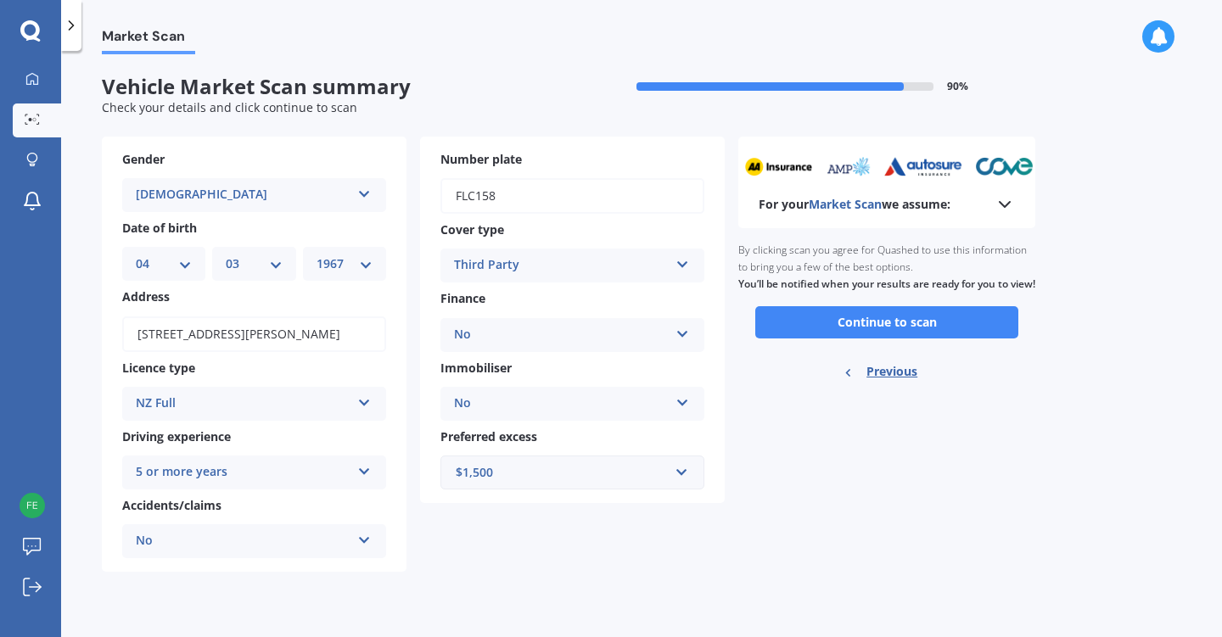
scroll to position [0, 0]
click at [916, 338] on button "Continue to scan" at bounding box center [886, 322] width 263 height 32
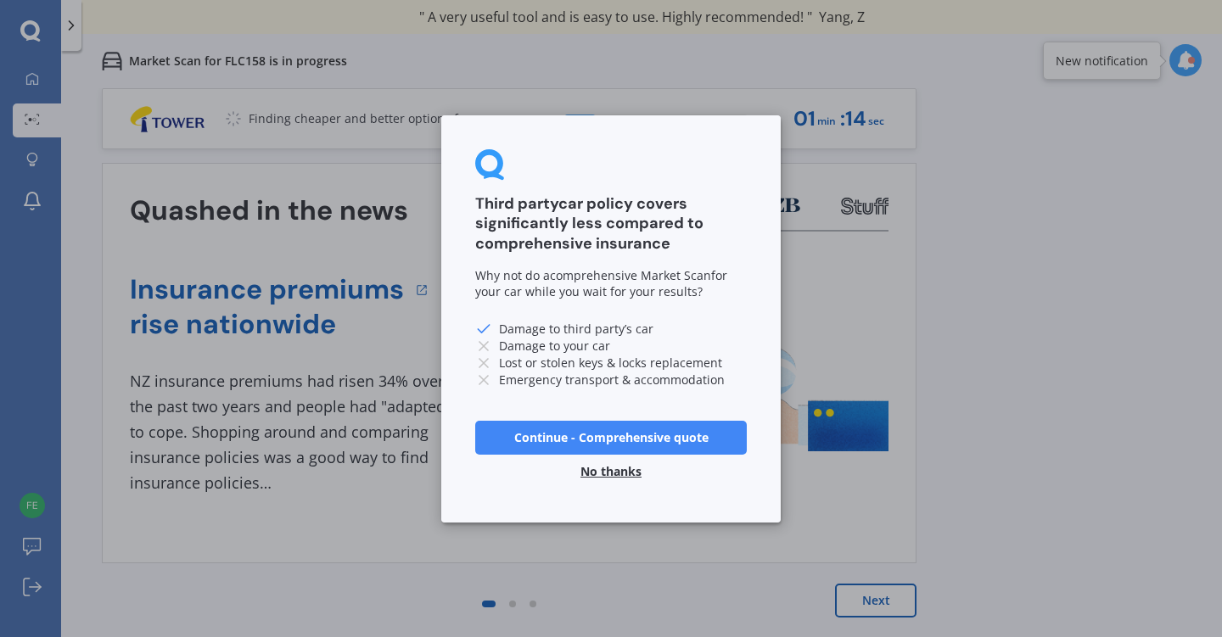
click at [632, 473] on button "No thanks" at bounding box center [610, 471] width 81 height 34
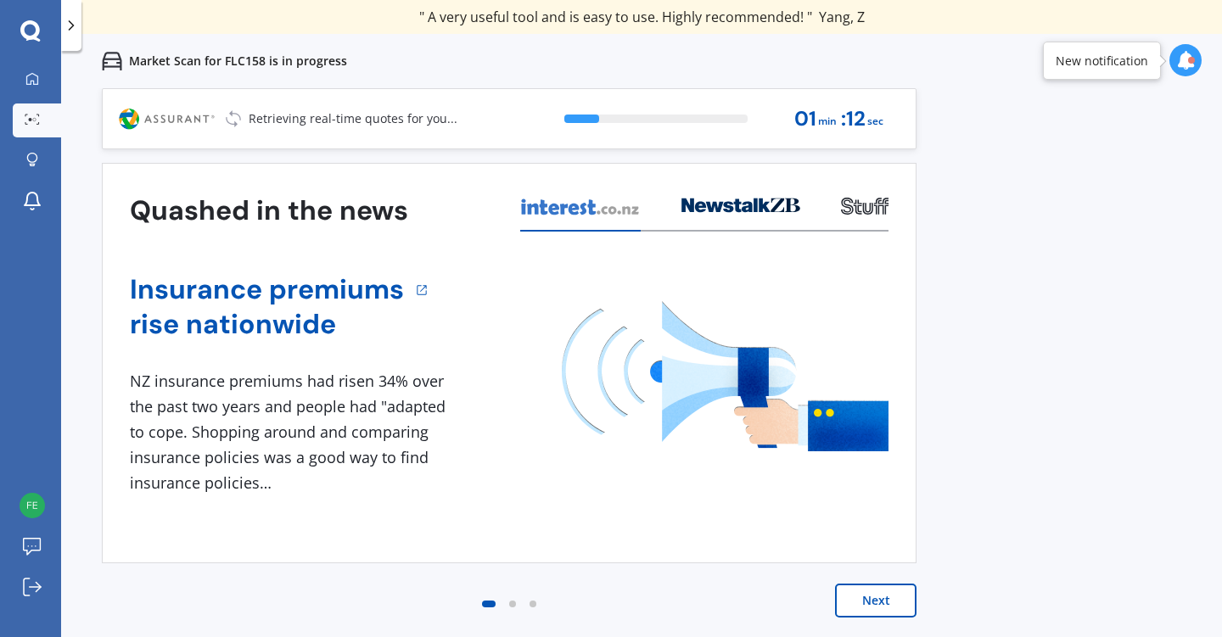
click at [877, 597] on button "Next" at bounding box center [875, 601] width 81 height 34
